Goal: Information Seeking & Learning: Learn about a topic

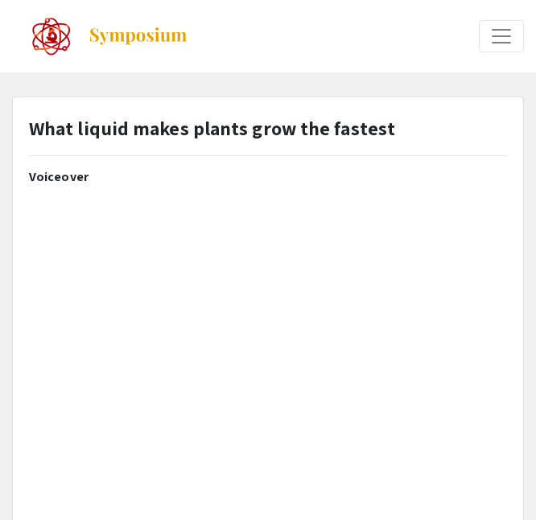
select select "custom"
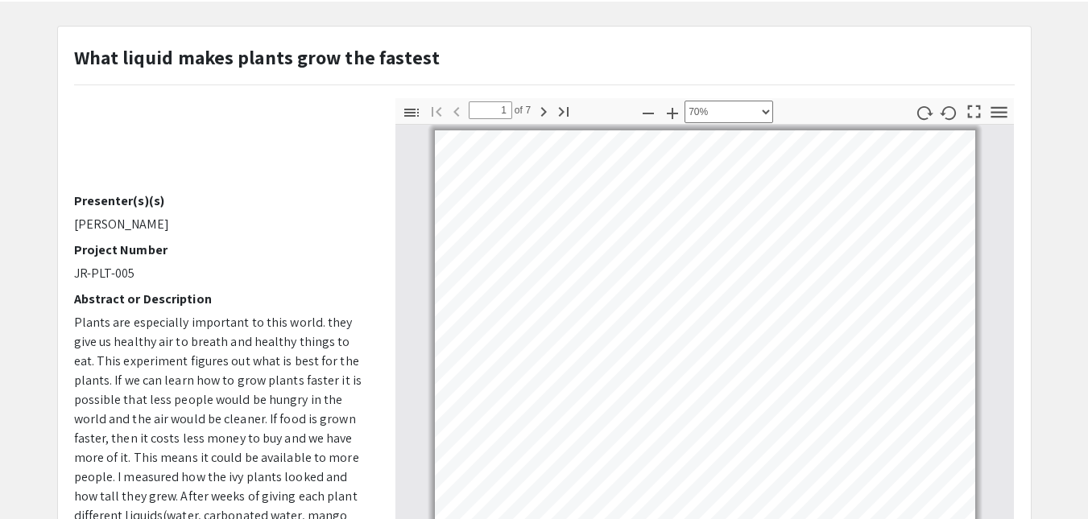
scroll to position [2, 0]
type input "2"
select select "custom"
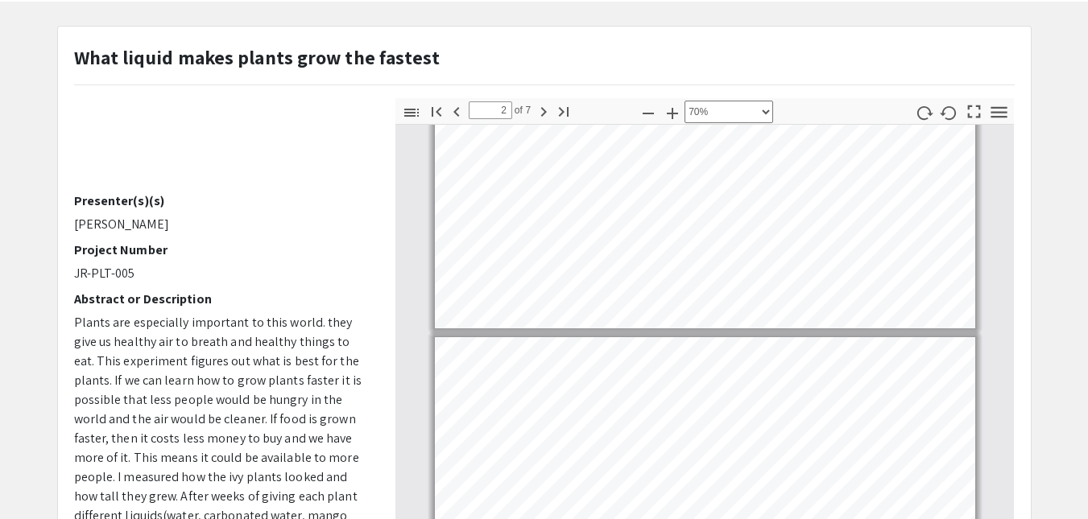
type input "1"
select select "custom"
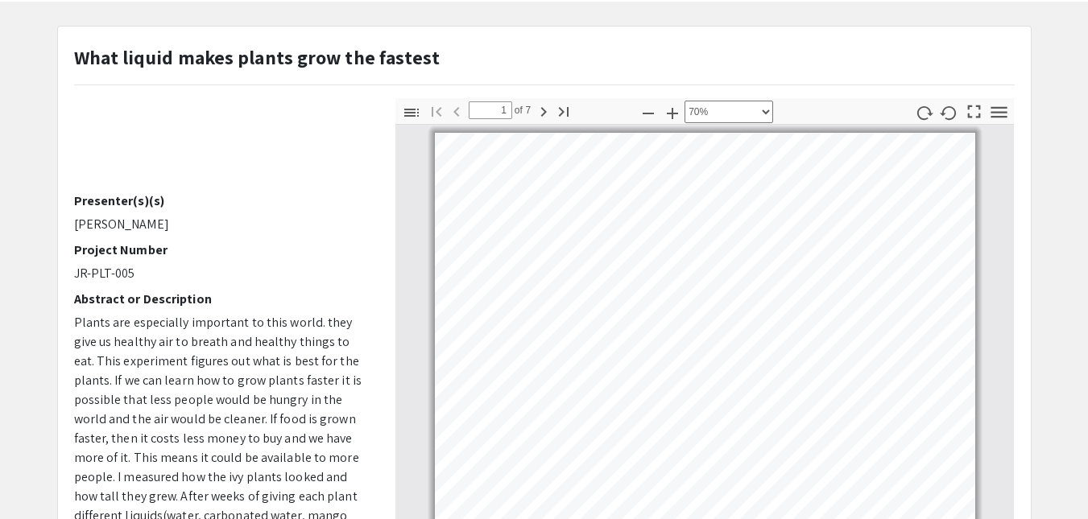
click at [457, 26] on div "What liquid makes plants grow the fastest Voiceover Presenter(s)(s) Alison Pell…" at bounding box center [544, 433] width 974 height 814
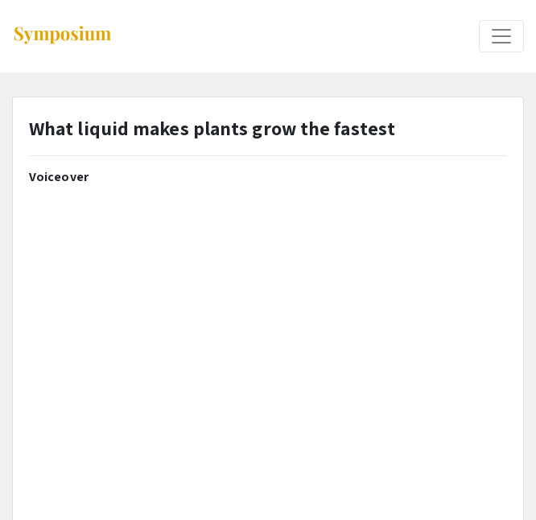
select select "custom"
type input "0"
select select "custom"
type input "1"
select select "custom"
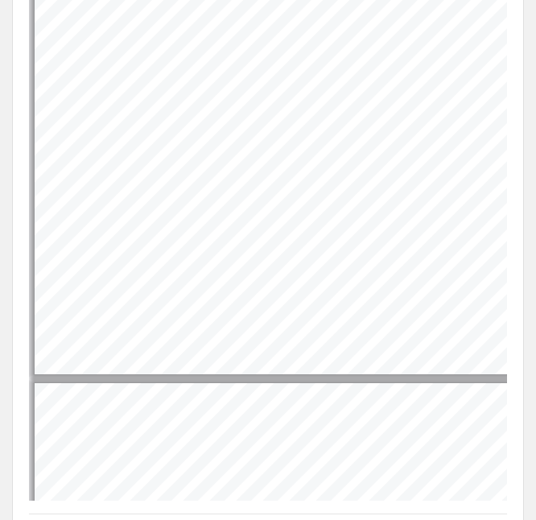
scroll to position [796, 0]
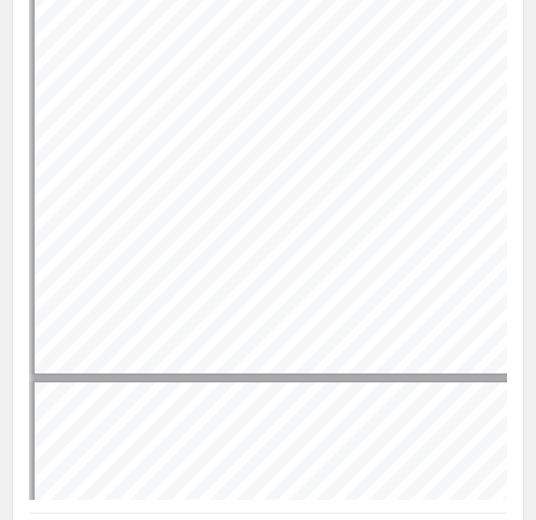
type input "2"
select select "custom"
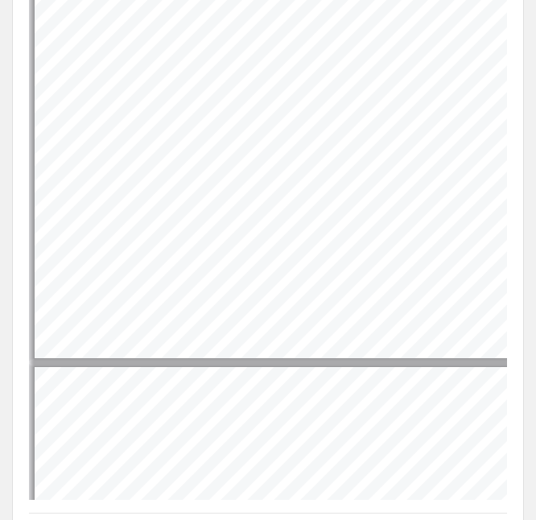
scroll to position [432, 2]
type input "3"
select select "custom"
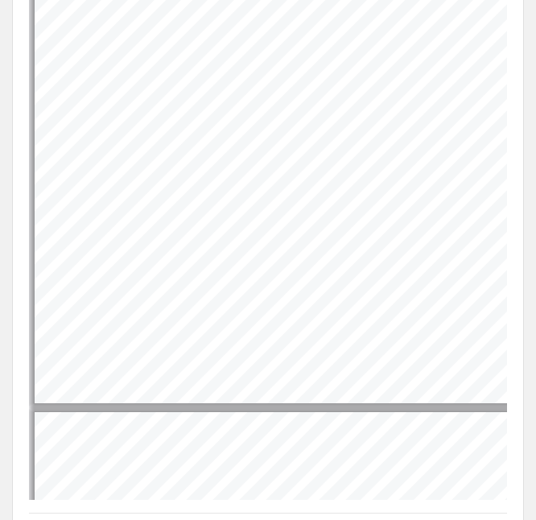
scroll to position [960, 2]
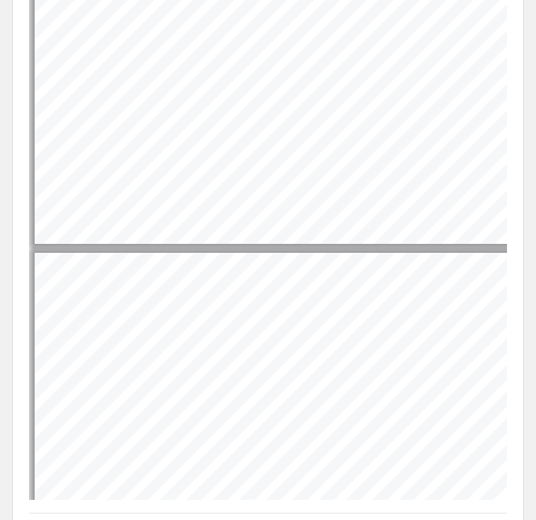
type input "4"
select select "custom"
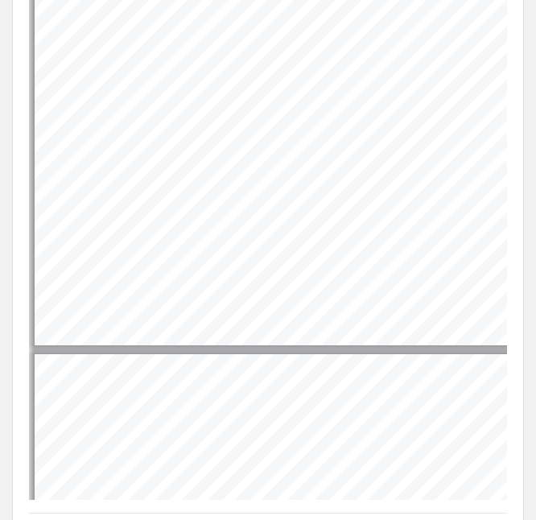
type input "5"
select select "custom"
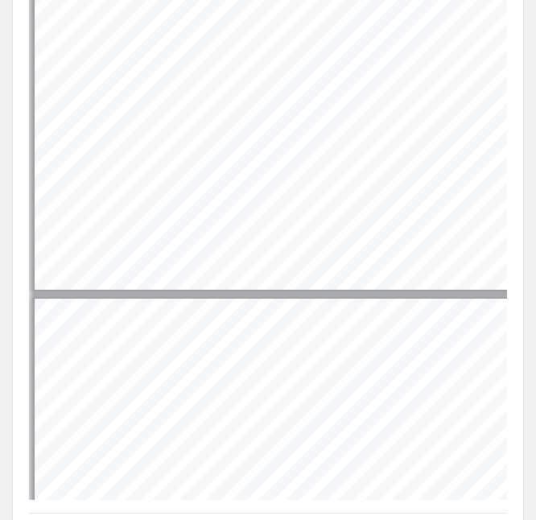
type input "6"
select select "custom"
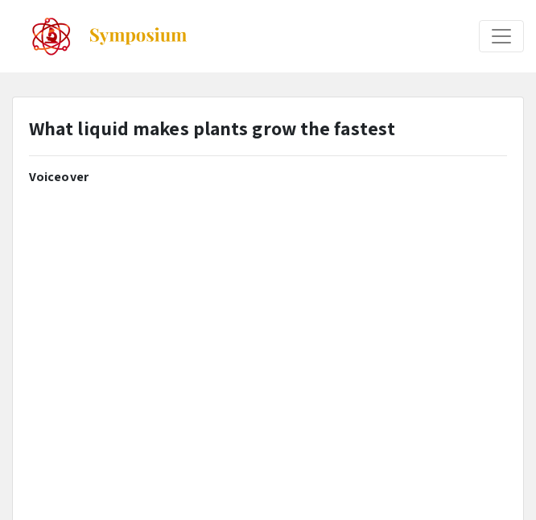
select select "custom"
type input "0"
select select "auto"
type input "1"
